Goal: Task Accomplishment & Management: Use online tool/utility

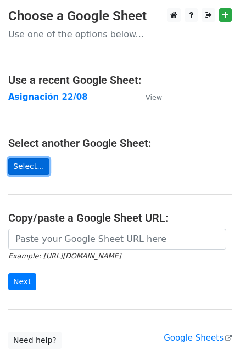
drag, startPoint x: 0, startPoint y: 0, endPoint x: 34, endPoint y: 164, distance: 167.1
click at [34, 164] on link "Select..." at bounding box center [28, 166] width 41 height 17
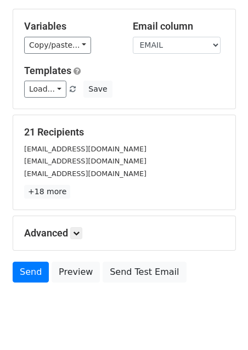
scroll to position [110, 0]
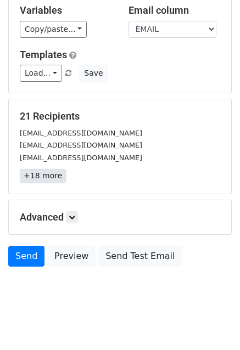
click at [49, 180] on link "+18 more" at bounding box center [43, 176] width 46 height 14
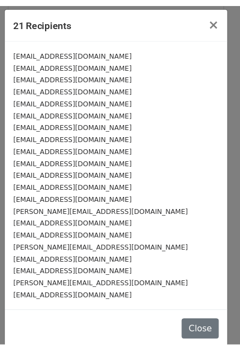
scroll to position [0, 0]
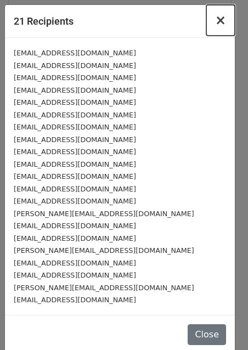
click at [215, 18] on span "×" at bounding box center [220, 20] width 11 height 15
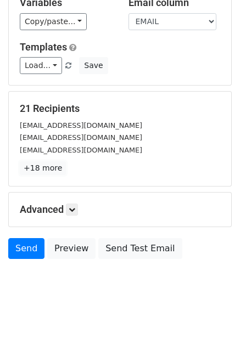
scroll to position [119, 0]
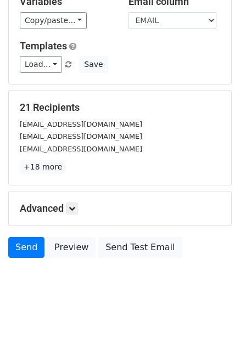
click at [66, 202] on div "Advanced Tracking Track Opens UTM Codes Track Clicks Filters Only include sprea…" at bounding box center [120, 209] width 222 height 34
click at [71, 207] on icon at bounding box center [72, 208] width 7 height 7
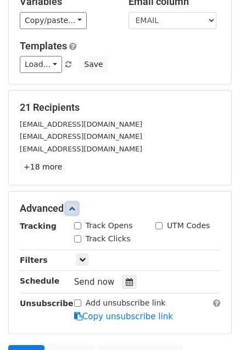
click at [71, 207] on icon at bounding box center [72, 208] width 7 height 7
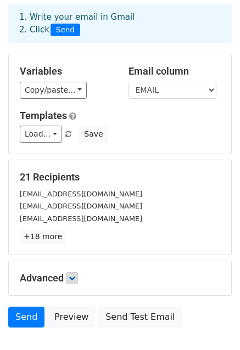
scroll to position [0, 0]
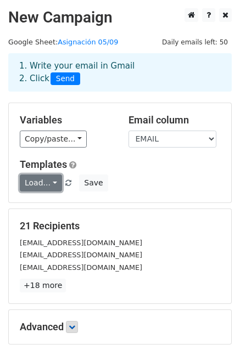
click at [42, 184] on link "Load..." at bounding box center [41, 183] width 42 height 17
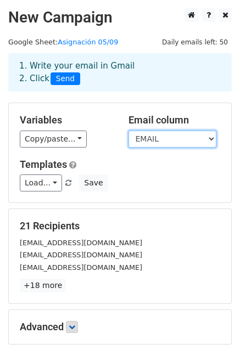
click at [147, 139] on select "EMAIL EMPRESA" at bounding box center [173, 139] width 88 height 17
click at [147, 138] on select "EMAIL EMPRESA" at bounding box center [173, 139] width 88 height 17
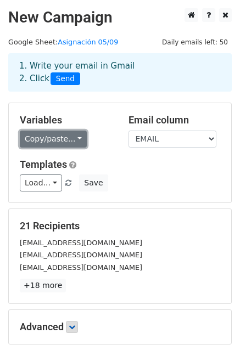
click at [62, 142] on link "Copy/paste..." at bounding box center [53, 139] width 67 height 17
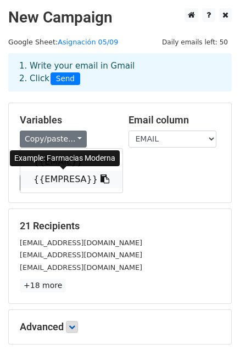
click at [71, 181] on link "{{EMPRESA}}" at bounding box center [71, 180] width 102 height 18
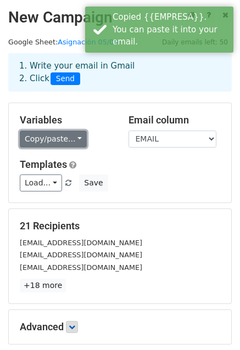
click at [55, 144] on link "Copy/paste..." at bounding box center [53, 139] width 67 height 17
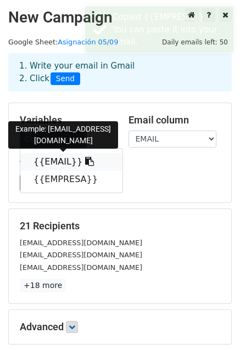
click at [62, 162] on link "{{EMAIL}}" at bounding box center [71, 162] width 102 height 18
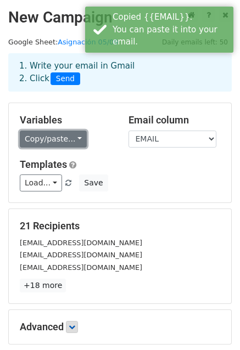
click at [38, 135] on link "Copy/paste..." at bounding box center [53, 139] width 67 height 17
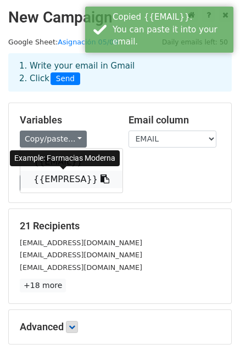
click at [101, 179] on icon at bounding box center [105, 179] width 9 height 9
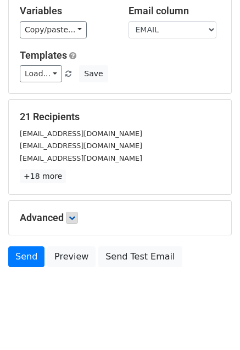
scroll to position [119, 0]
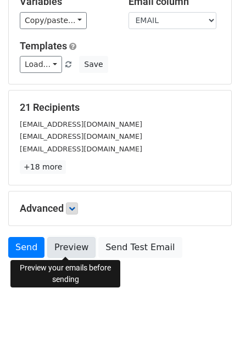
click at [66, 251] on link "Preview" at bounding box center [71, 247] width 48 height 21
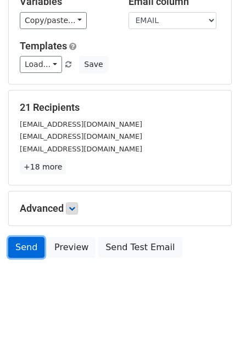
click at [35, 250] on link "Send" at bounding box center [26, 247] width 36 height 21
click at [22, 246] on link "Send" at bounding box center [26, 247] width 36 height 21
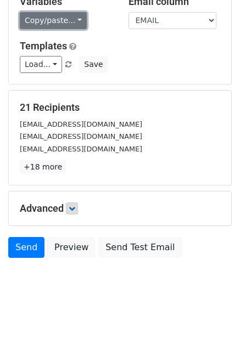
click at [55, 19] on link "Copy/paste..." at bounding box center [53, 20] width 67 height 17
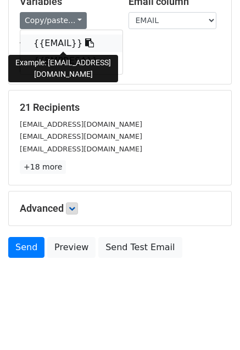
click at [54, 43] on link "{{EMAIL}}" at bounding box center [71, 44] width 102 height 18
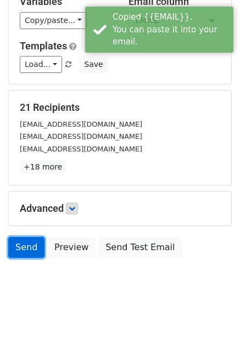
click at [38, 248] on link "Send" at bounding box center [26, 247] width 36 height 21
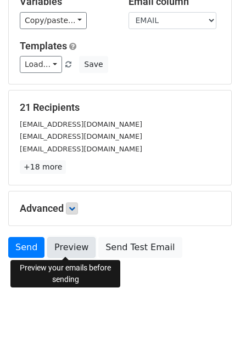
click at [73, 253] on link "Preview" at bounding box center [71, 247] width 48 height 21
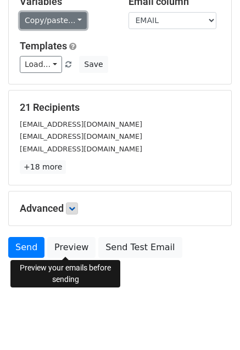
click at [47, 21] on link "Copy/paste..." at bounding box center [53, 20] width 67 height 17
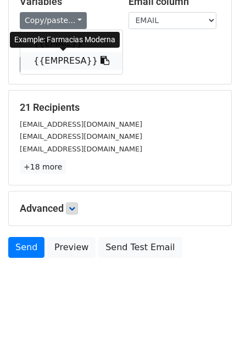
click at [51, 63] on link "{{EMPRESA}}" at bounding box center [71, 61] width 102 height 18
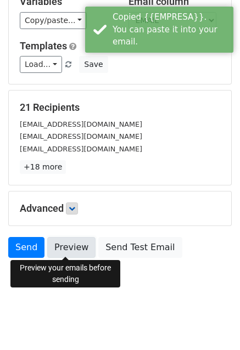
click at [63, 250] on link "Preview" at bounding box center [71, 247] width 48 height 21
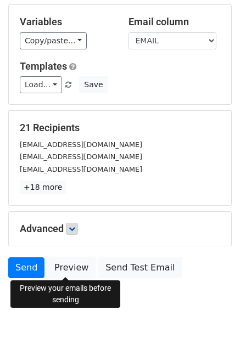
scroll to position [64, 0]
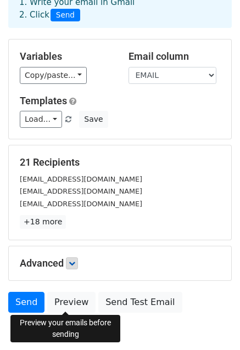
click at [47, 54] on h5 "Variables" at bounding box center [66, 57] width 92 height 12
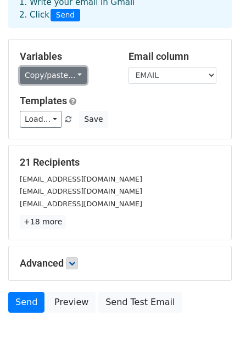
click at [59, 74] on link "Copy/paste..." at bounding box center [53, 75] width 67 height 17
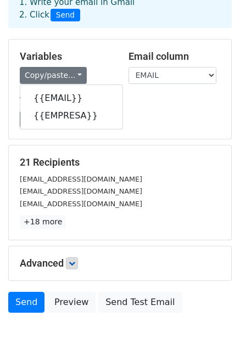
click at [138, 119] on div "Load... No templates saved Save" at bounding box center [120, 119] width 217 height 17
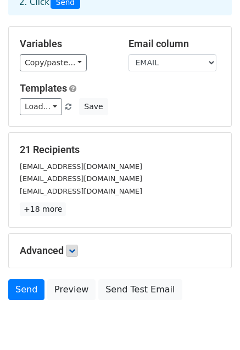
scroll to position [119, 0]
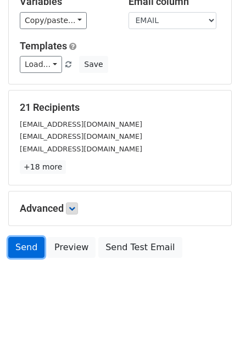
click at [35, 247] on link "Send" at bounding box center [26, 247] width 36 height 21
click at [25, 242] on link "Send" at bounding box center [26, 247] width 36 height 21
click at [22, 242] on link "Send" at bounding box center [26, 247] width 36 height 21
click at [18, 249] on link "Send" at bounding box center [26, 247] width 36 height 21
click at [19, 250] on link "Send" at bounding box center [26, 247] width 36 height 21
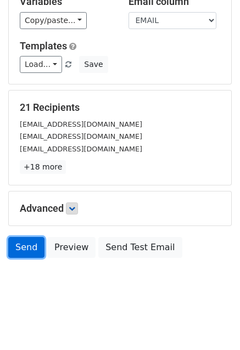
click at [31, 247] on link "Send" at bounding box center [26, 247] width 36 height 21
drag, startPoint x: 30, startPoint y: 247, endPoint x: 24, endPoint y: 247, distance: 6.1
click at [29, 247] on link "Send" at bounding box center [26, 247] width 36 height 21
click at [24, 247] on link "Send" at bounding box center [26, 247] width 36 height 21
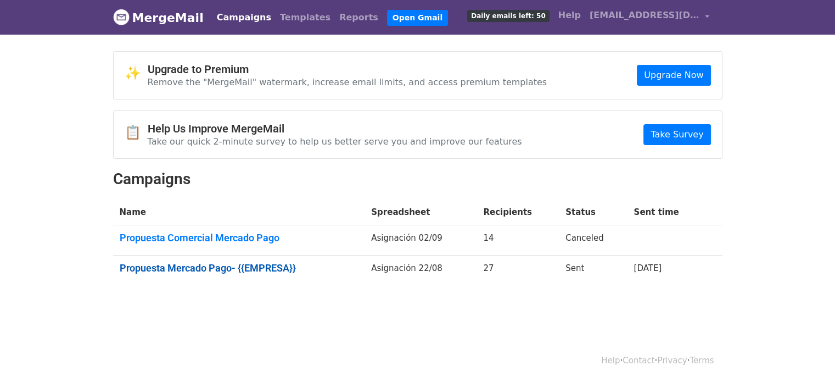
click at [285, 268] on link "Propuesta Mercado Pago- {{EMPRESA}}" at bounding box center [239, 268] width 239 height 12
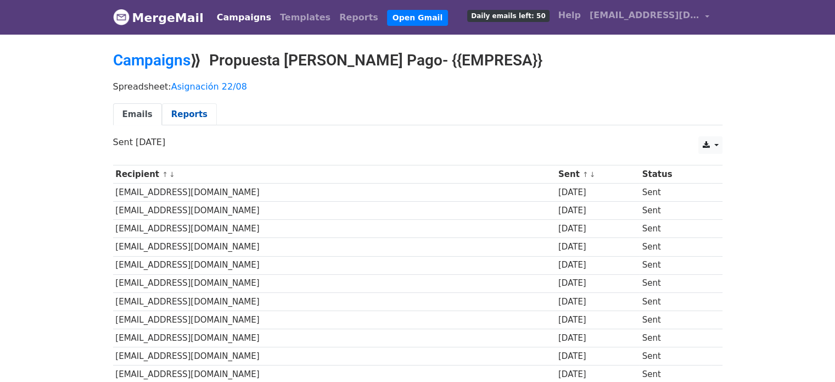
click at [181, 114] on link "Reports" at bounding box center [189, 114] width 55 height 23
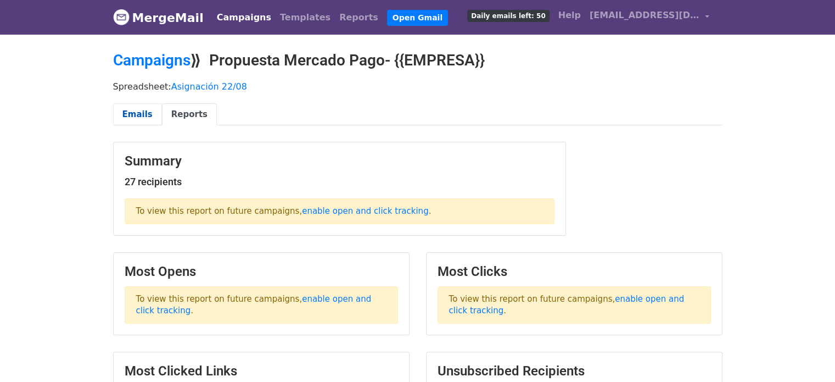
click at [144, 112] on link "Emails" at bounding box center [137, 114] width 49 height 23
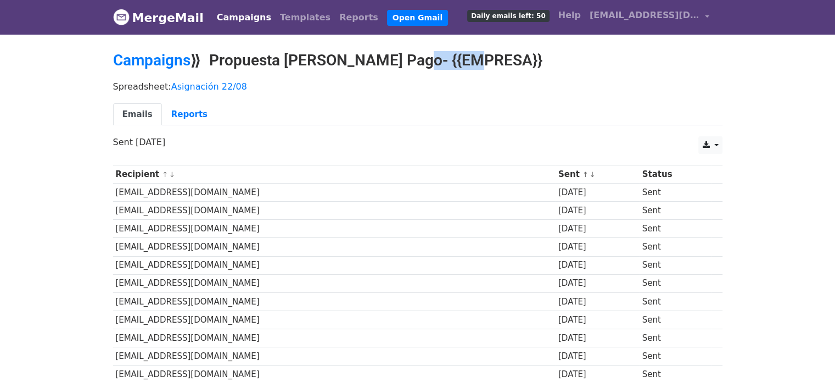
drag, startPoint x: 403, startPoint y: 52, endPoint x: 475, endPoint y: 53, distance: 72.0
click at [475, 53] on h2 "Campaigns ⟫ Propuesta Mercado Pago- {{EMPRESA}}" at bounding box center [418, 60] width 610 height 19
click at [470, 53] on h2 "Campaigns ⟫ Propuesta Mercado Pago- {{EMPRESA}}" at bounding box center [418, 60] width 610 height 19
click at [143, 60] on link "Campaigns" at bounding box center [151, 60] width 77 height 18
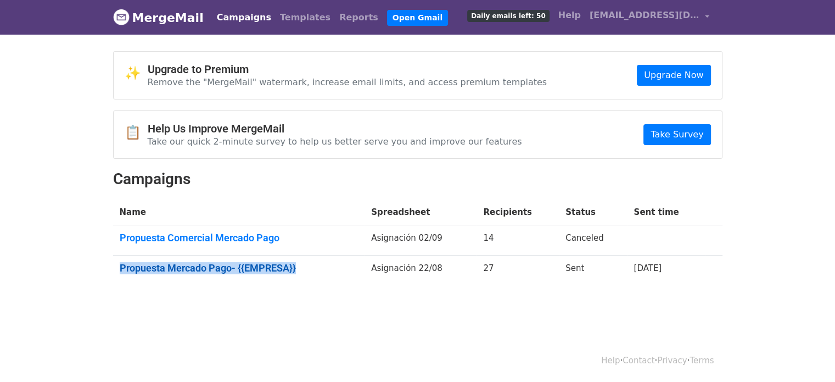
drag, startPoint x: 114, startPoint y: 265, endPoint x: 312, endPoint y: 270, distance: 197.8
click at [312, 270] on td "Propuesta Mercado Pago- {{EMPRESA}}" at bounding box center [239, 270] width 252 height 30
copy link "Propuesta Mercado Pago- {{EMPRESA}}"
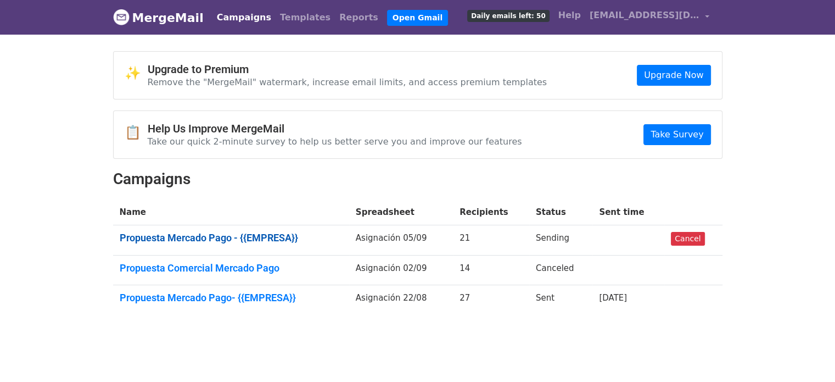
click at [203, 235] on link "Propuesta Mercado Pago - {{EMPRESA}}" at bounding box center [231, 238] width 223 height 12
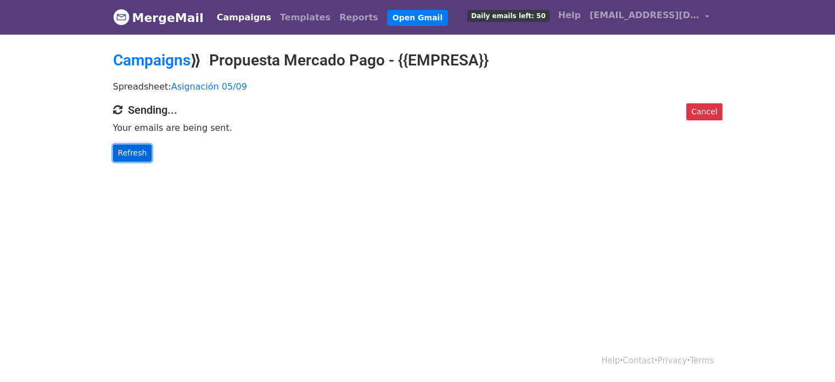
click at [129, 153] on link "Refresh" at bounding box center [132, 152] width 39 height 17
click at [621, 16] on span "[EMAIL_ADDRESS][DOMAIN_NAME]" at bounding box center [645, 15] width 110 height 13
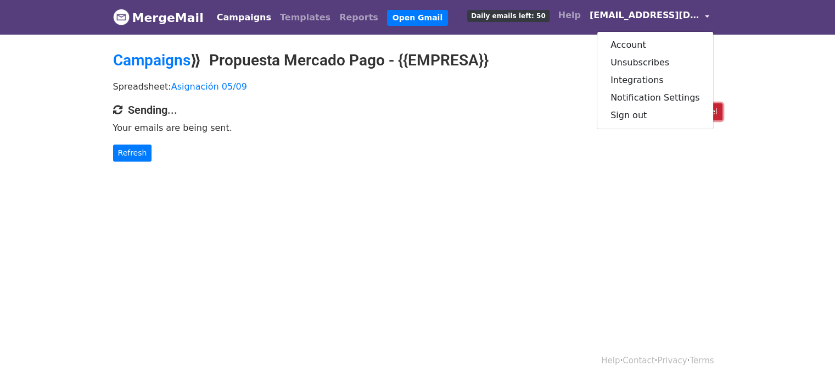
click at [715, 113] on link "Cancel" at bounding box center [705, 111] width 36 height 17
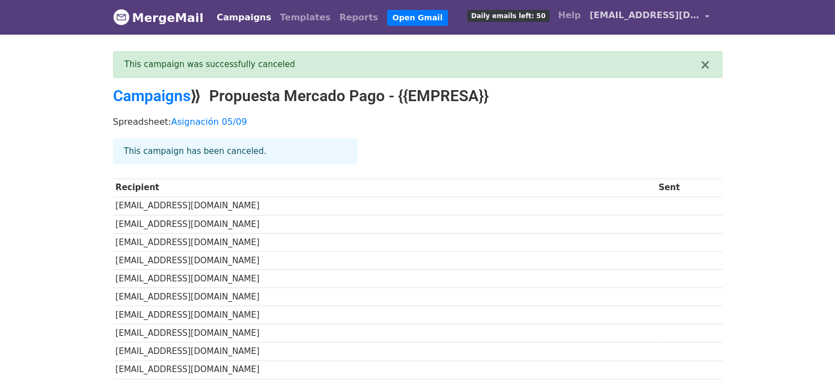
click at [631, 20] on span "[EMAIL_ADDRESS][DOMAIN_NAME]" at bounding box center [645, 15] width 110 height 13
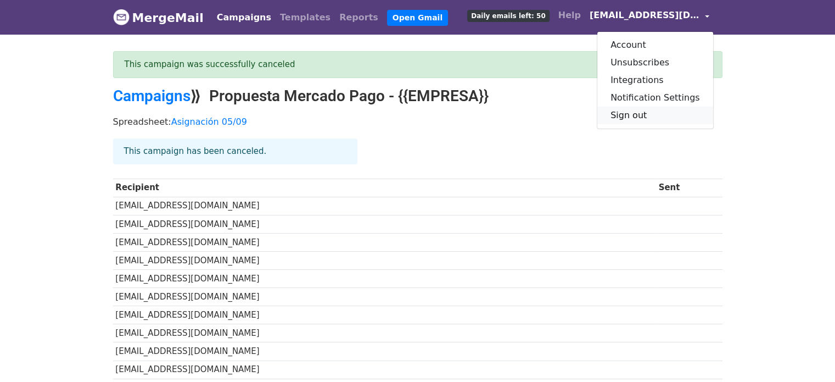
click at [641, 112] on link "Sign out" at bounding box center [656, 116] width 116 height 18
